Goal: Task Accomplishment & Management: Use online tool/utility

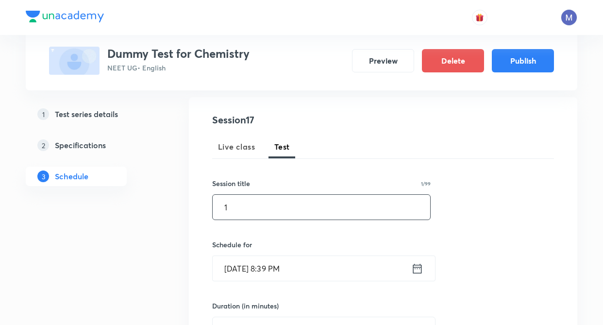
scroll to position [97, 0]
type input "a"
type input "Ak Ma'am"
click at [419, 266] on icon at bounding box center [417, 269] width 12 height 14
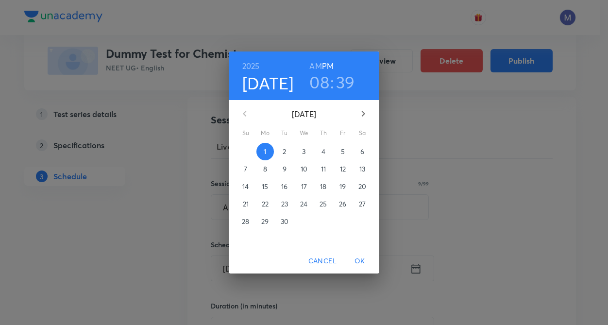
click at [262, 186] on p "15" at bounding box center [265, 187] width 6 height 10
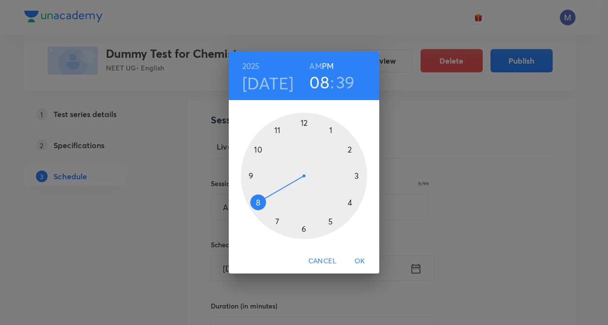
click at [354, 259] on span "OK" at bounding box center [359, 261] width 23 height 12
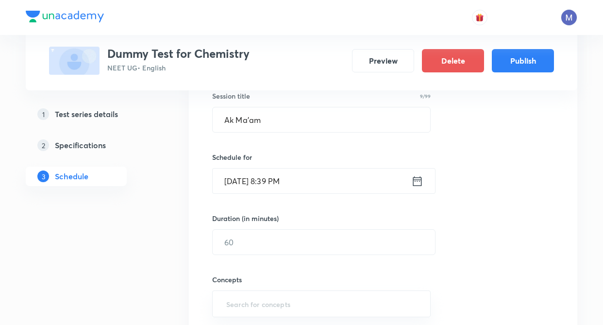
scroll to position [194, 0]
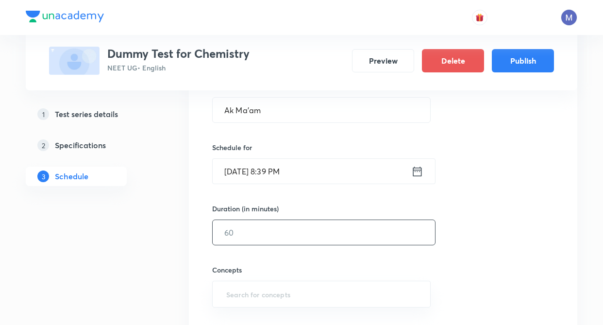
click at [257, 235] on input "text" at bounding box center [324, 232] width 223 height 25
type input "60"
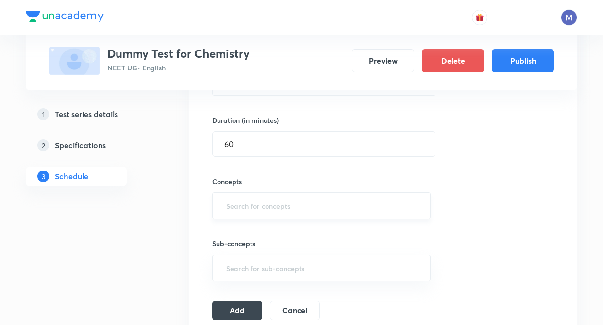
scroll to position [291, 0]
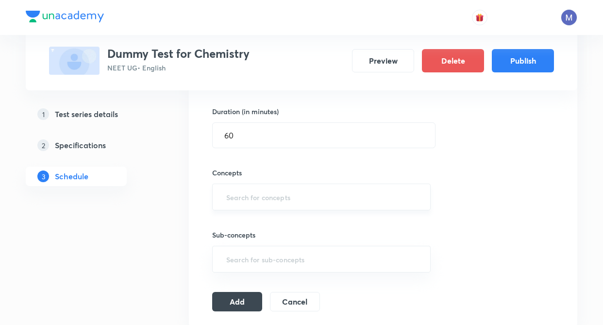
click at [275, 196] on input "text" at bounding box center [321, 197] width 194 height 18
type input "gener"
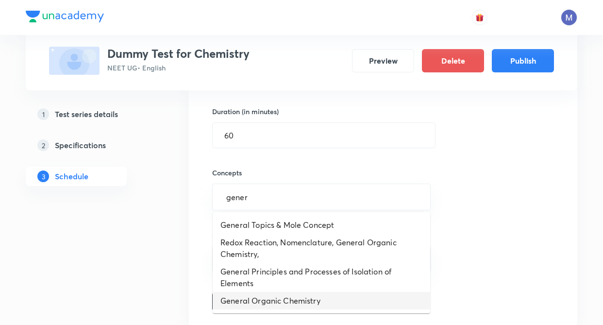
click at [257, 297] on li "General Organic Chemistry" at bounding box center [322, 300] width 218 height 17
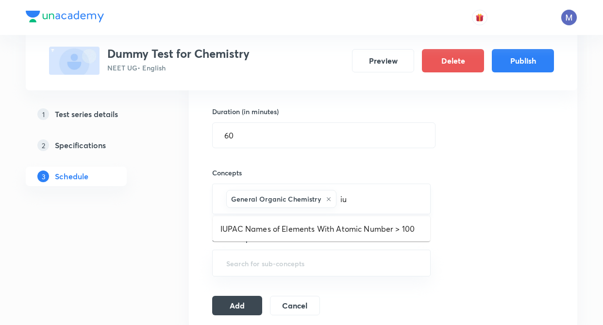
type input "i"
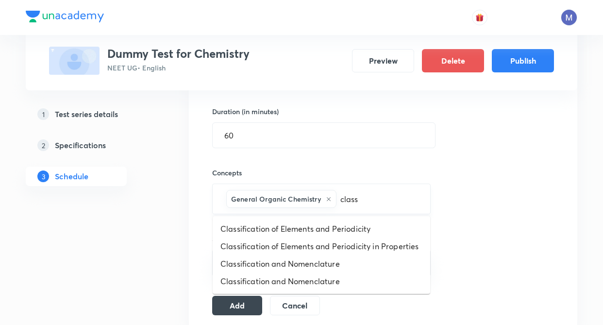
type input "classi"
click at [328, 261] on li "Classification and Nomenclature" at bounding box center [322, 263] width 218 height 17
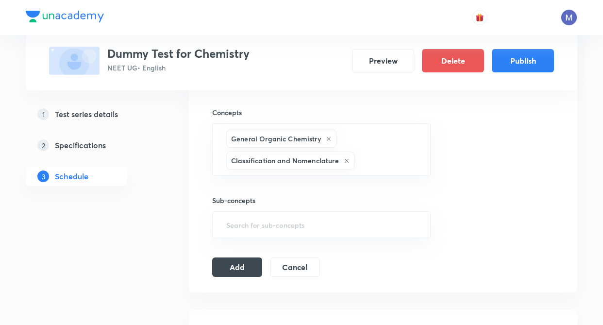
scroll to position [369, 0]
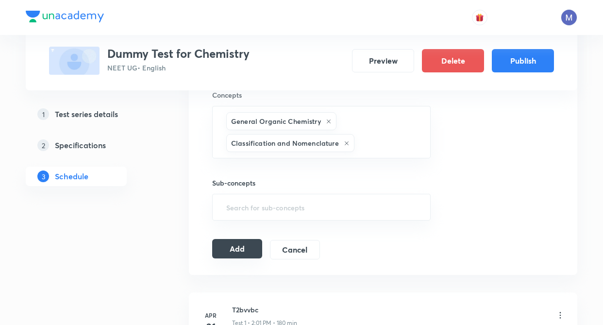
click at [250, 244] on button "Add" at bounding box center [237, 248] width 50 height 19
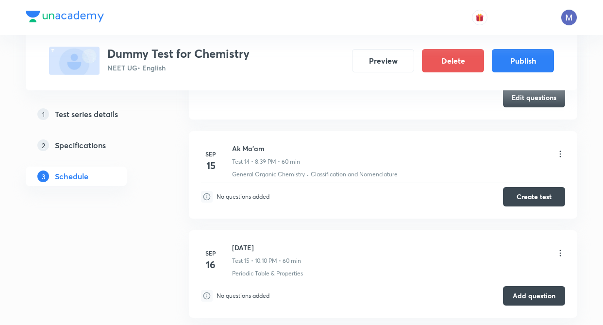
scroll to position [1350, 0]
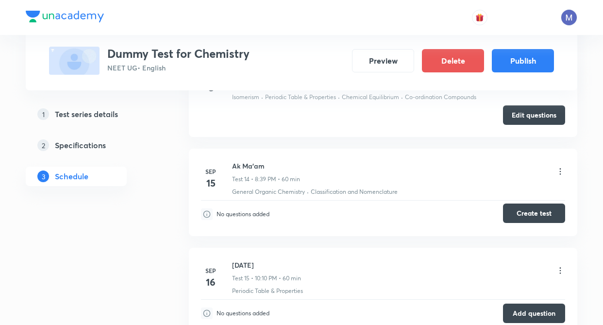
click at [533, 218] on button "Create test" at bounding box center [534, 213] width 62 height 19
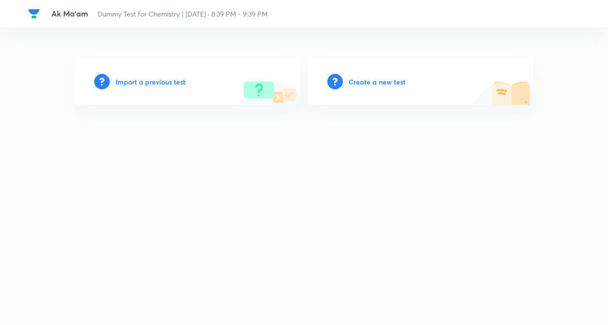
click at [366, 83] on h6 "Create a new test" at bounding box center [377, 82] width 57 height 10
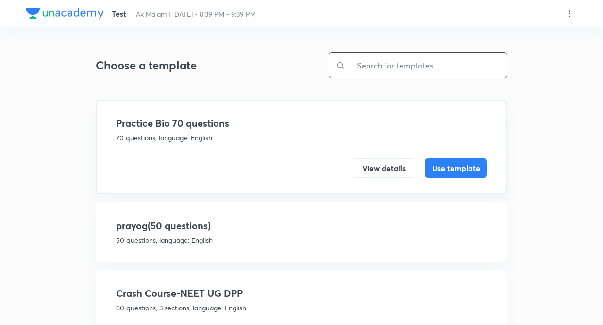
click at [377, 73] on input "text" at bounding box center [426, 65] width 162 height 25
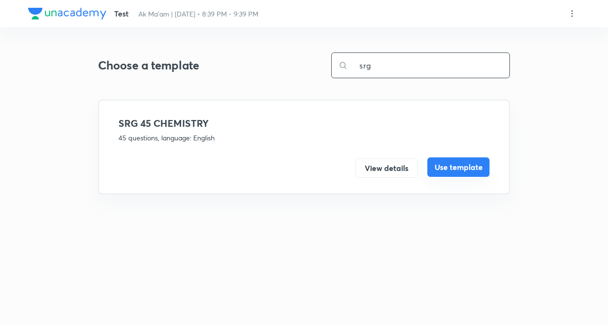
type input "srg"
click at [460, 160] on button "Use template" at bounding box center [459, 166] width 62 height 19
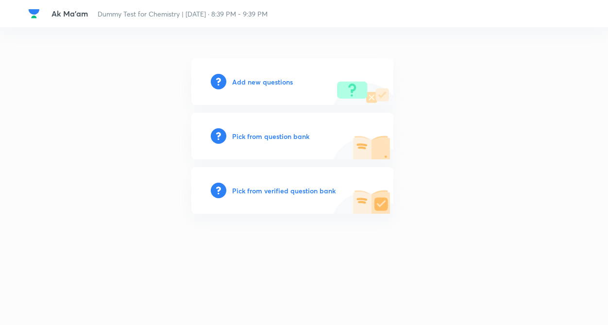
click at [270, 79] on h6 "Add new questions" at bounding box center [262, 82] width 61 height 10
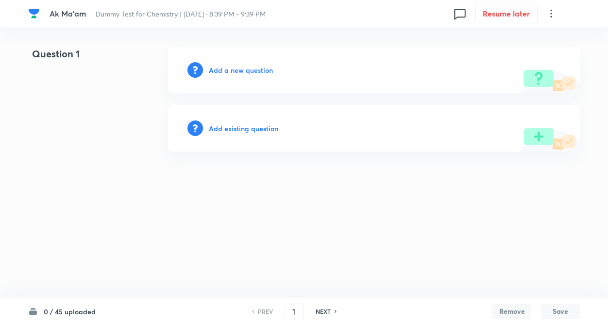
click at [81, 198] on html "Ak Ma'am Dummy Test for Chemistry | Sep 15, 2025 · 8:39 PM - 9:39 PM 0 Resume l…" at bounding box center [304, 99] width 608 height 198
click at [99, 198] on html "Ak Ma'am Dummy Test for Chemistry | Sep 15, 2025 · 8:39 PM - 9:39 PM 0 Resume l…" at bounding box center [304, 99] width 608 height 198
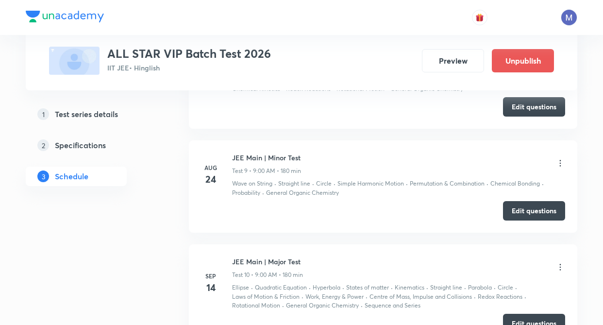
scroll to position [1300, 0]
click at [534, 209] on button "Edit questions" at bounding box center [534, 209] width 62 height 19
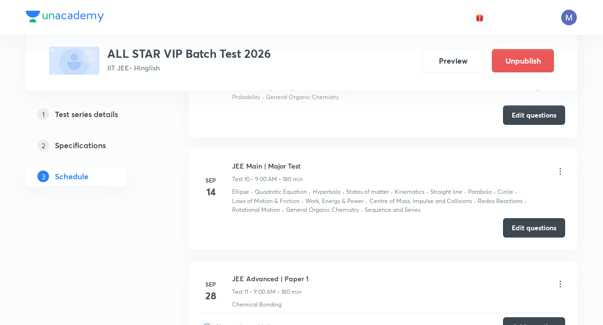
scroll to position [1397, 0]
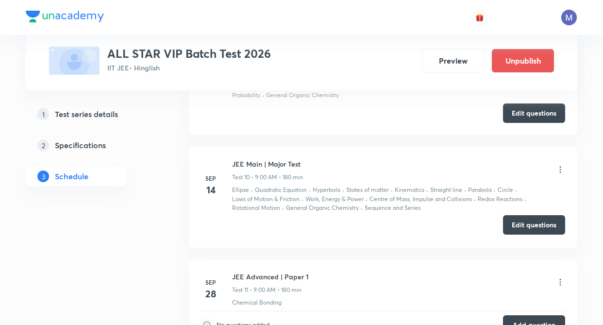
click at [522, 226] on button "Edit questions" at bounding box center [534, 224] width 62 height 19
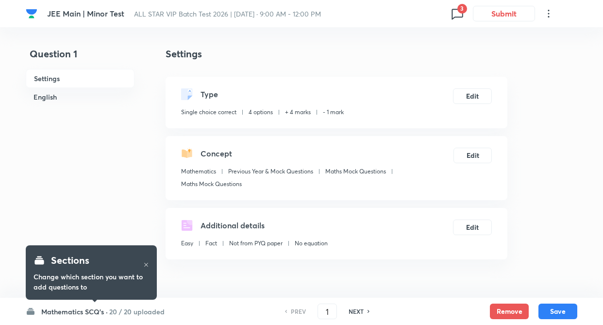
checkbox input "true"
click at [115, 310] on h6 "20 / 20 uploaded" at bounding box center [136, 312] width 55 height 10
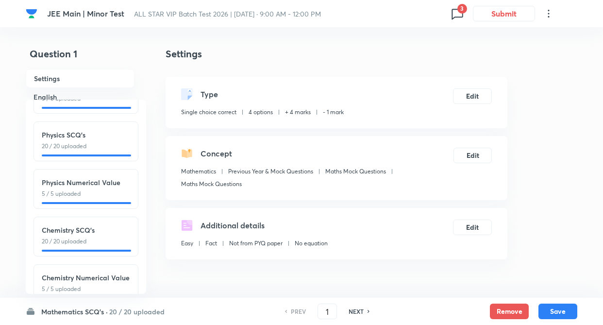
scroll to position [107, 0]
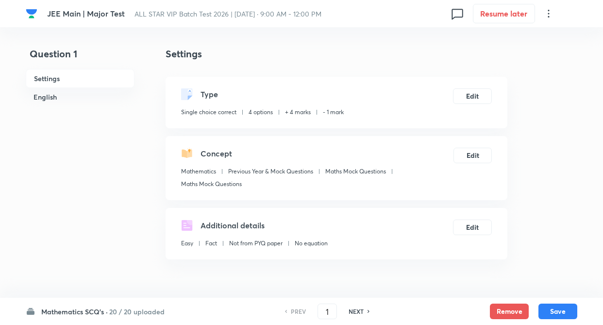
click at [118, 312] on h6 "20 / 20 uploaded" at bounding box center [136, 312] width 55 height 10
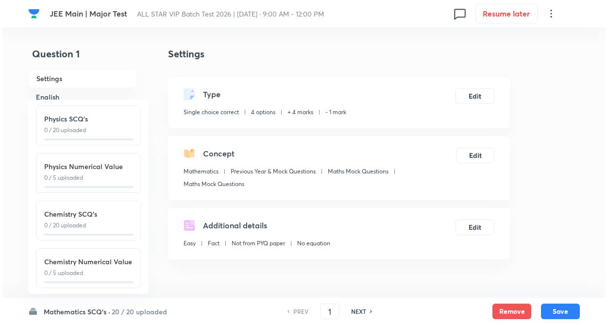
scroll to position [107, 0]
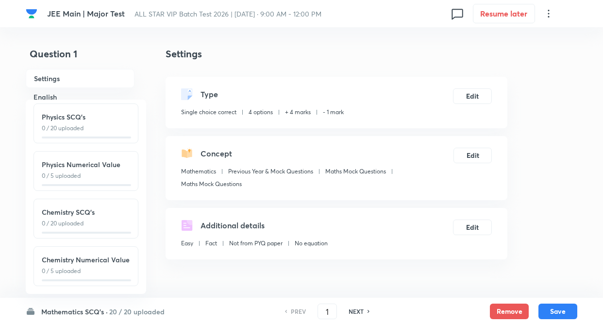
click at [72, 219] on p "0 / 20 uploaded" at bounding box center [86, 223] width 88 height 9
type input "51"
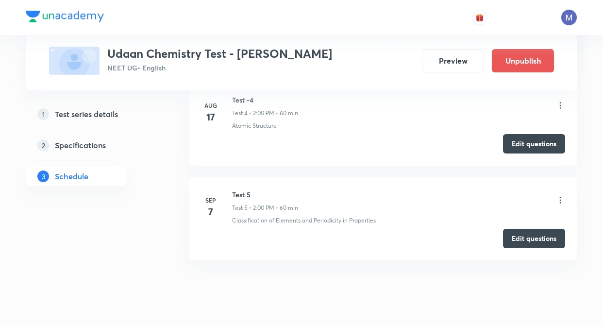
click at [558, 201] on icon at bounding box center [561, 200] width 10 height 10
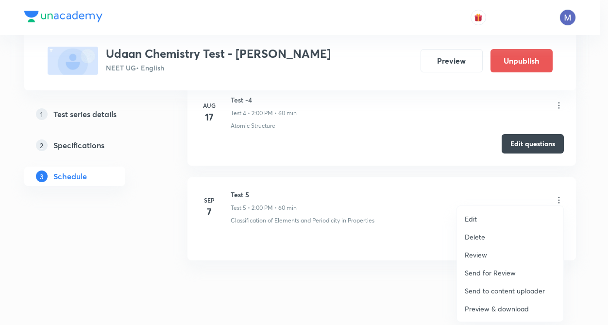
click at [488, 310] on p "Preview & download" at bounding box center [497, 309] width 64 height 10
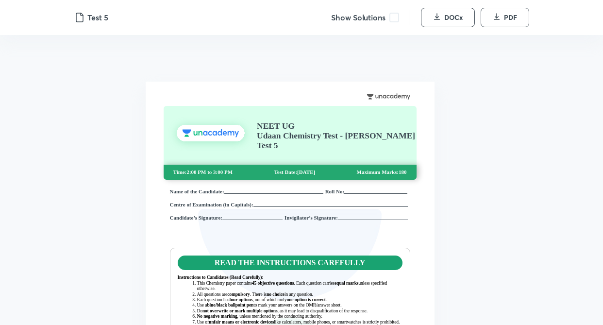
click at [398, 20] on span at bounding box center [395, 18] width 10 height 10
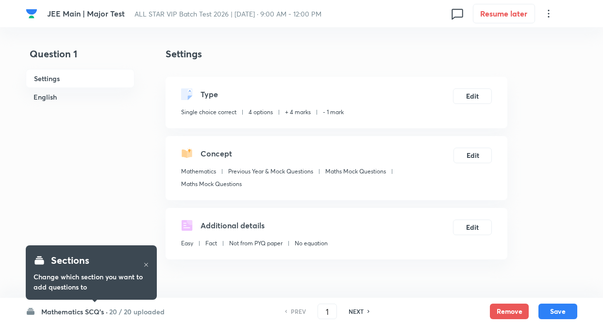
checkbox input "true"
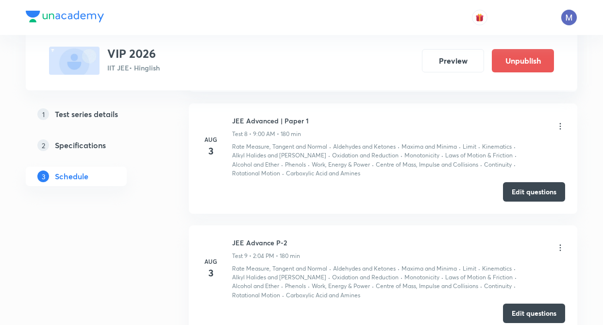
scroll to position [1619, 0]
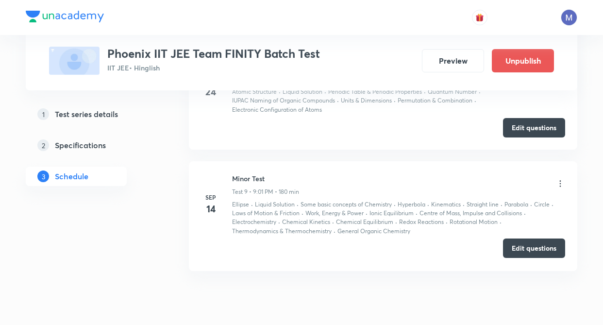
click at [513, 243] on button "Edit questions" at bounding box center [534, 248] width 62 height 19
click at [562, 183] on icon at bounding box center [561, 184] width 10 height 10
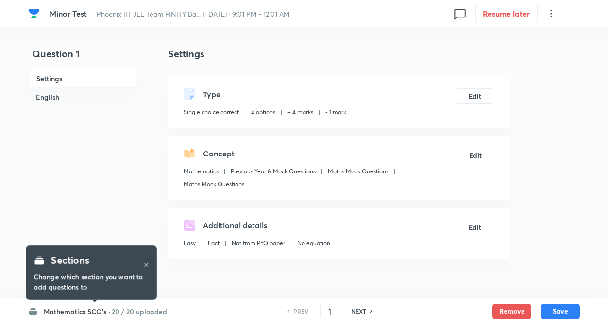
checkbox input "true"
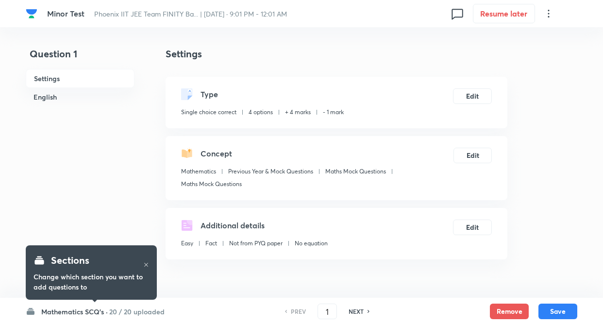
click at [110, 312] on h6 "20 / 20 uploaded" at bounding box center [136, 312] width 55 height 10
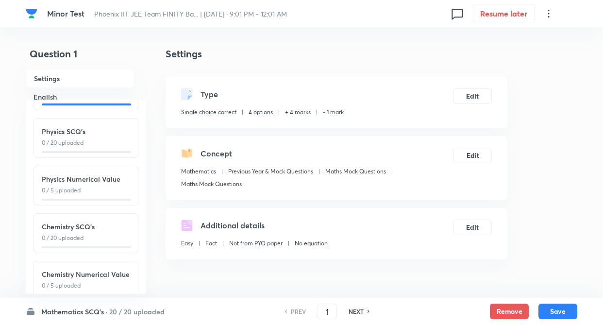
scroll to position [107, 0]
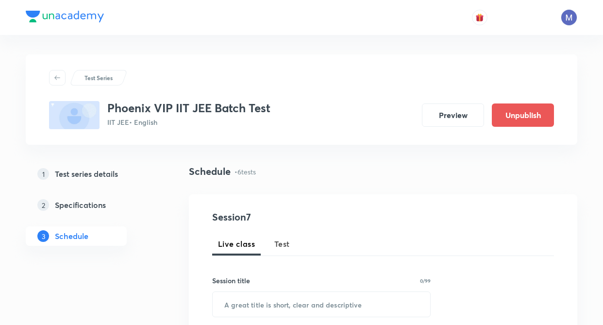
scroll to position [284, 0]
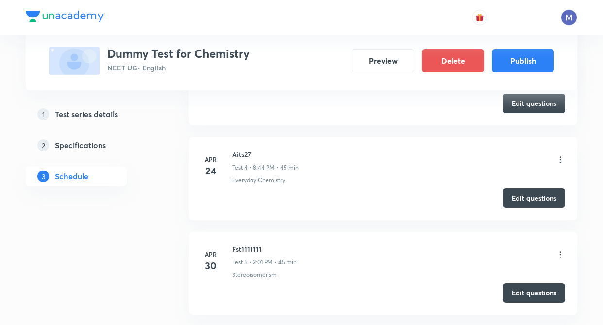
scroll to position [810, 0]
